Goal: Task Accomplishment & Management: Manage account settings

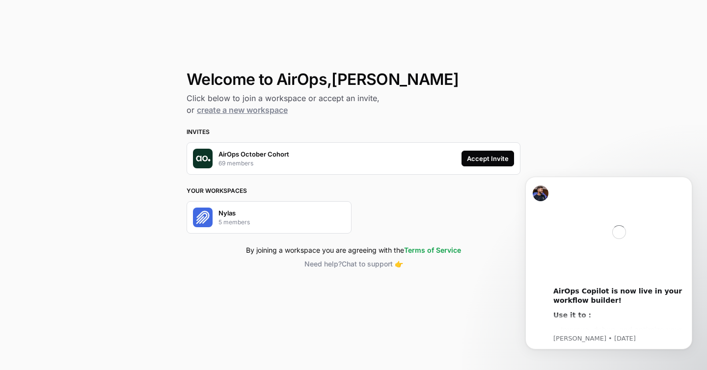
click at [490, 158] on div "Accept Invite" at bounding box center [488, 159] width 42 height 10
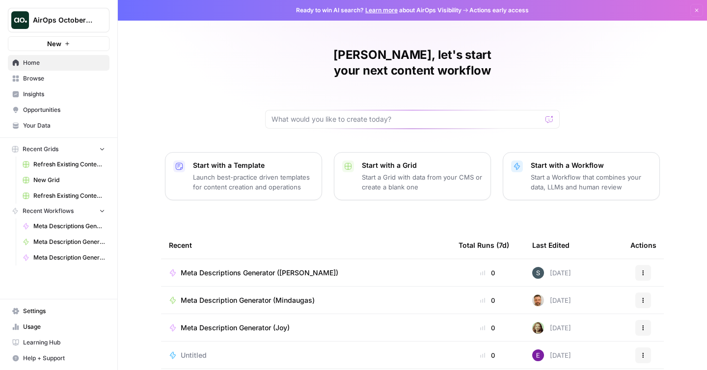
scroll to position [82, 0]
